Goal: Information Seeking & Learning: Check status

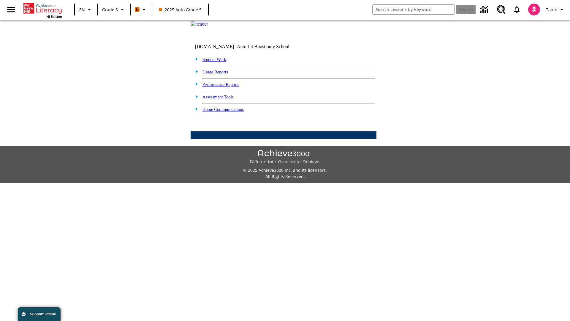
click at [227, 87] on link "Performance Reports" at bounding box center [220, 84] width 37 height 5
click at [0, 0] on link "How are my students performing on activities?" at bounding box center [0, 0] width 0 height 0
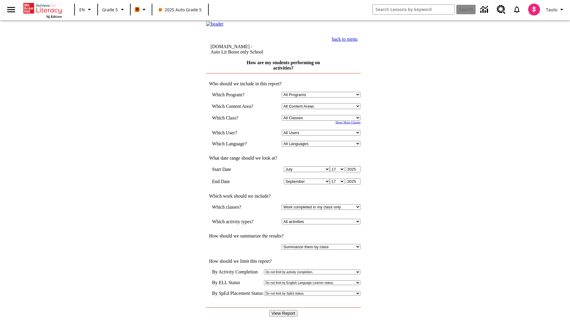
click at [322, 121] on select "Select a Class: All Classes 2025 Auto Grade 5 OL 2025 Auto Grade 6" at bounding box center [321, 118] width 79 height 6
select select "11133131"
